Goal: Task Accomplishment & Management: Complete application form

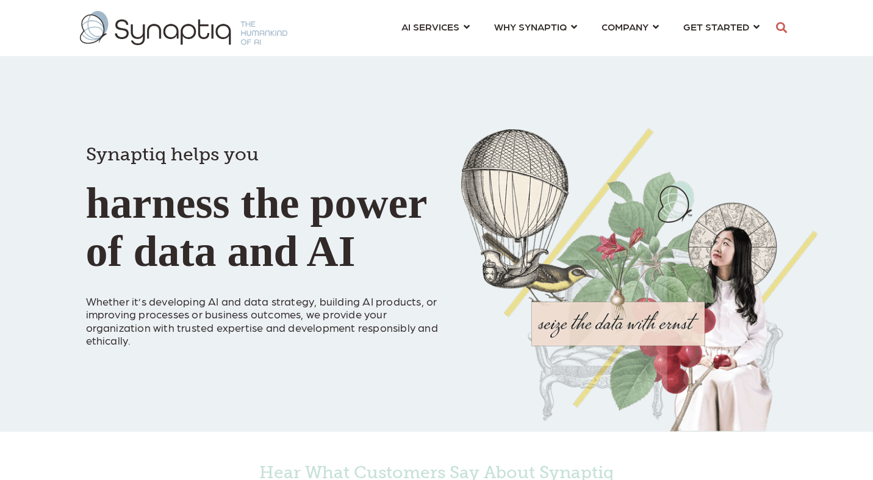
scroll to position [0, 5]
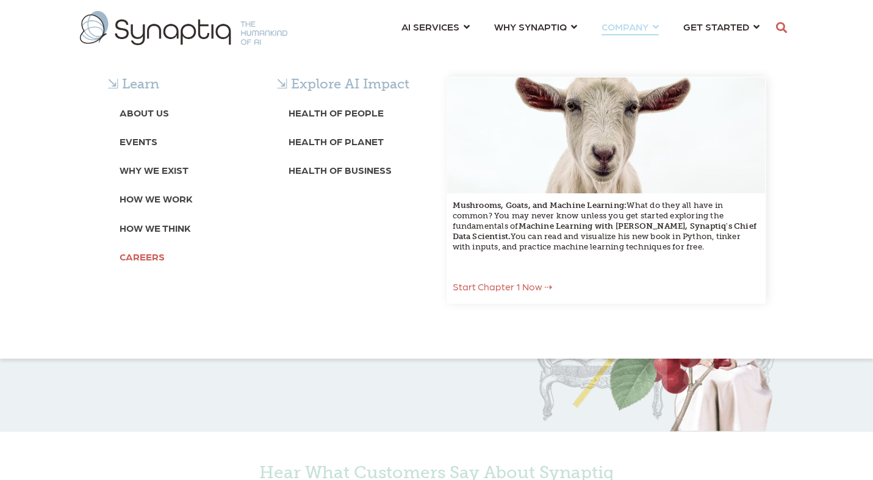
click at [148, 255] on b "Careers" at bounding box center [142, 257] width 45 height 12
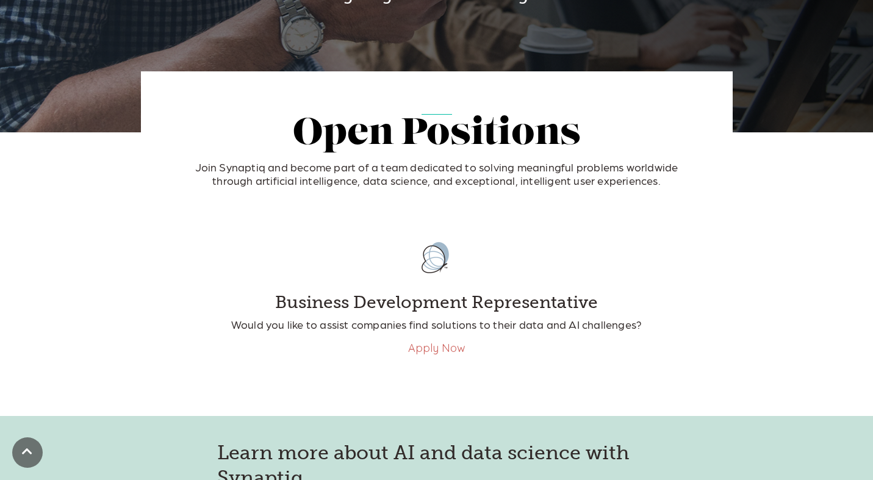
scroll to position [196, 0]
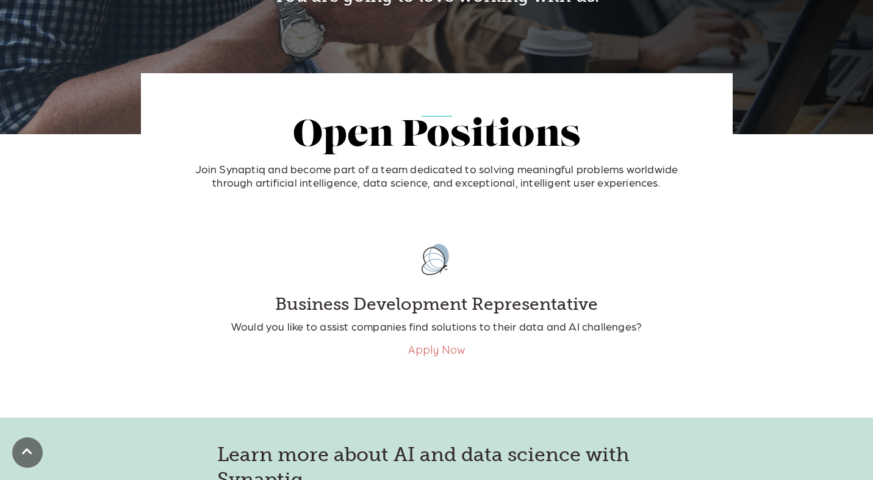
click at [438, 353] on link "Apply Now" at bounding box center [436, 350] width 57 height 14
